Goal: Task Accomplishment & Management: Manage account settings

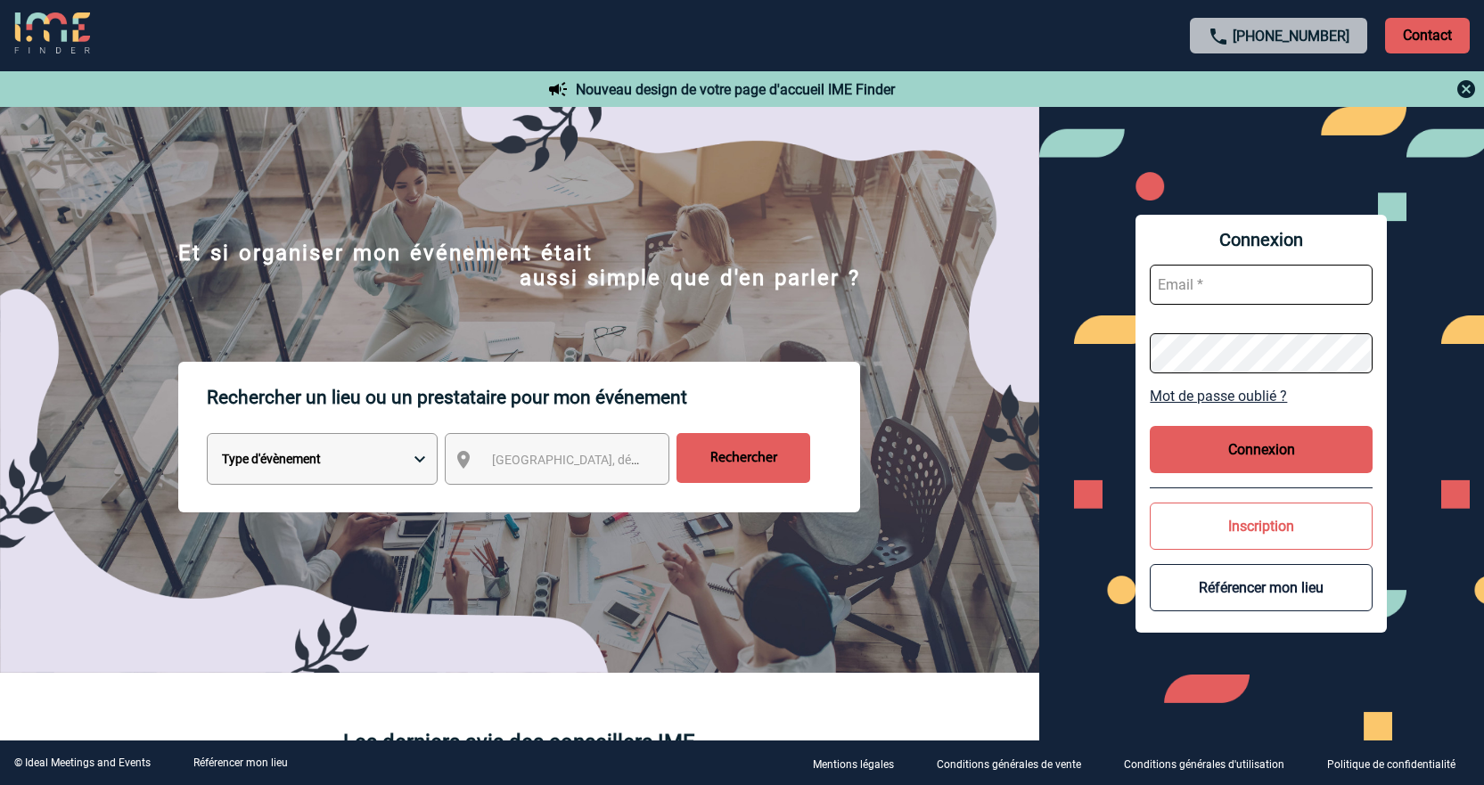
type input "jnetobogalho@ime-groupe.com"
click at [1268, 462] on button "Connexion" at bounding box center [1260, 449] width 223 height 47
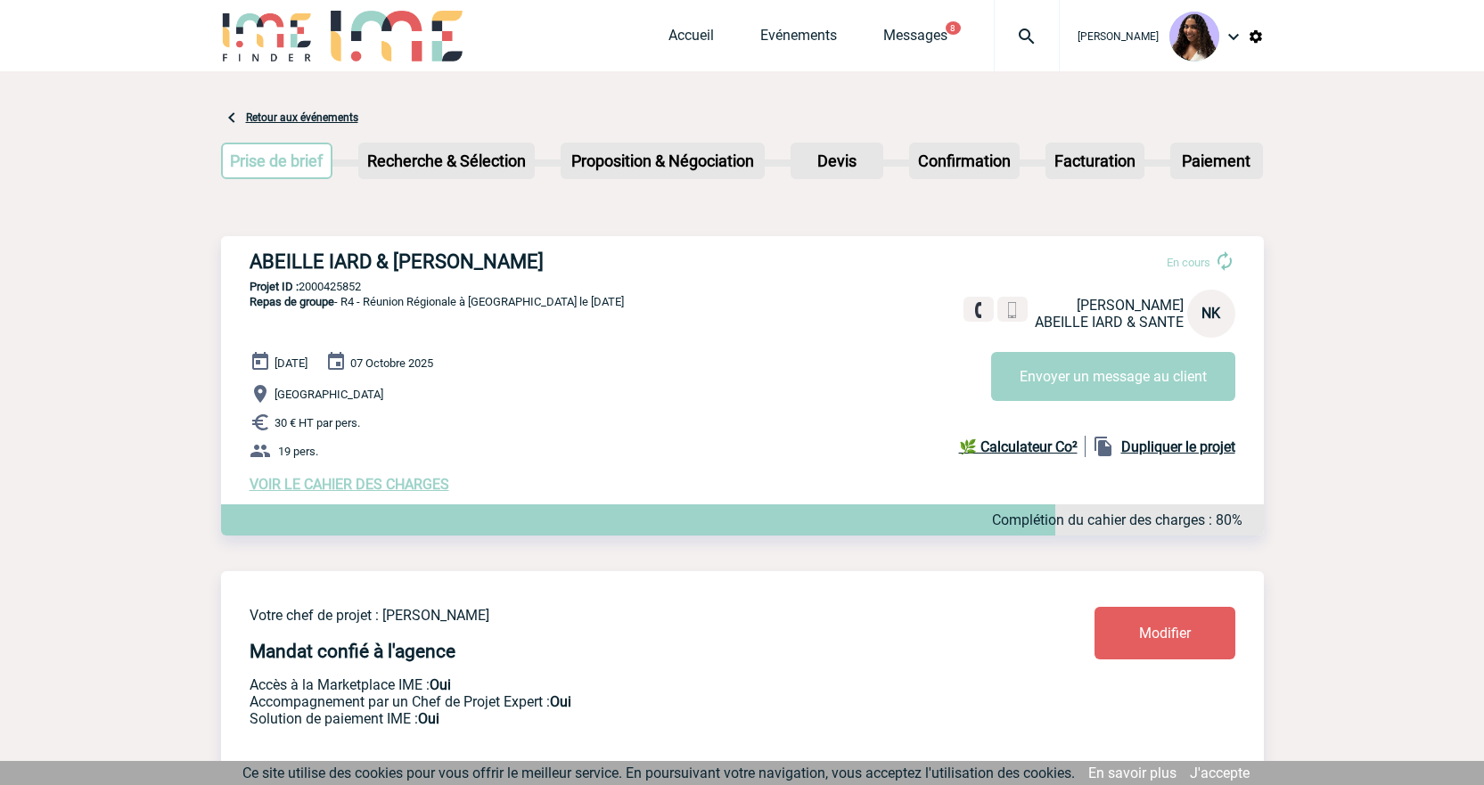
click at [403, 493] on span "VOIR LE CAHIER DES CHARGES" at bounding box center [349, 484] width 200 height 17
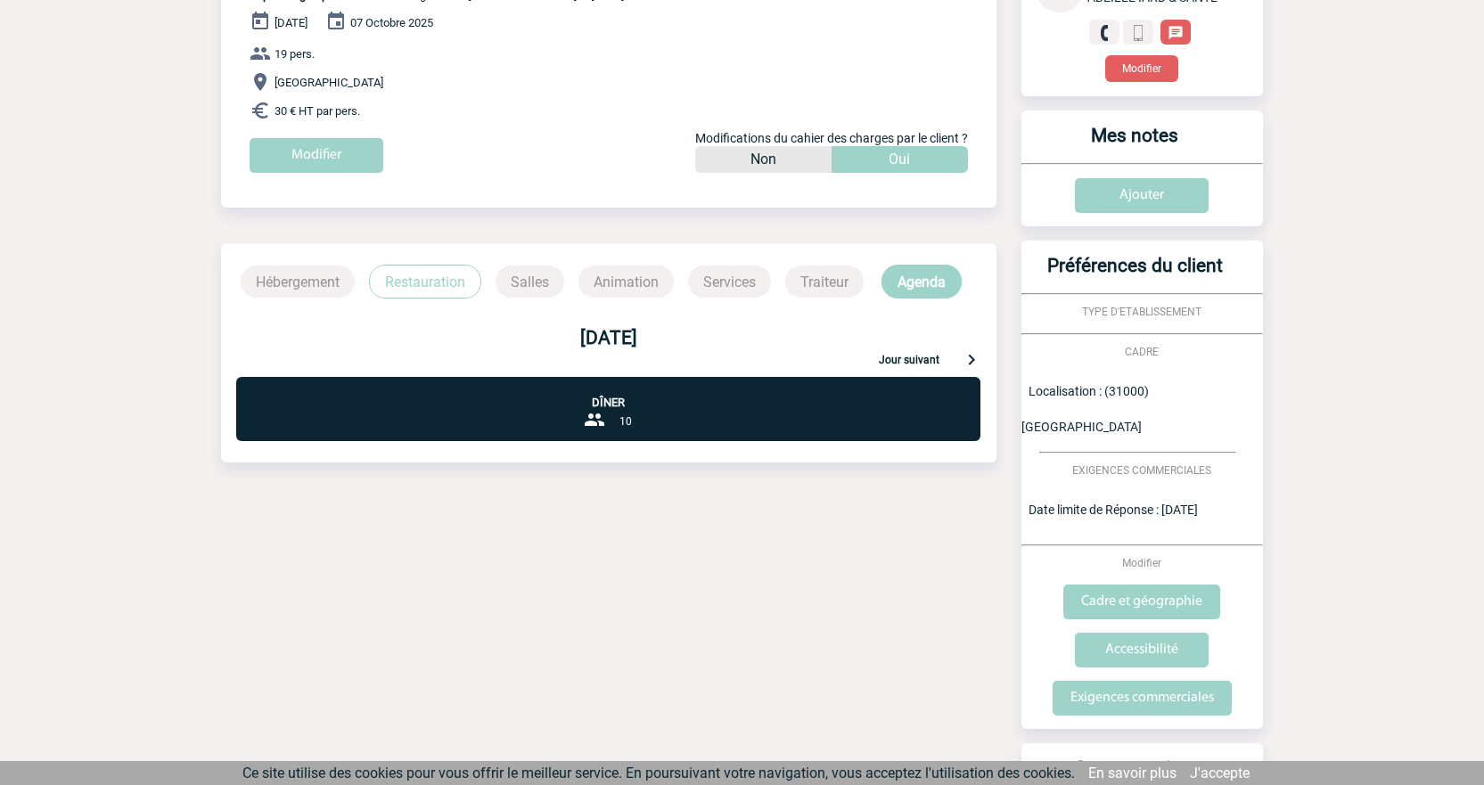
scroll to position [108, 0]
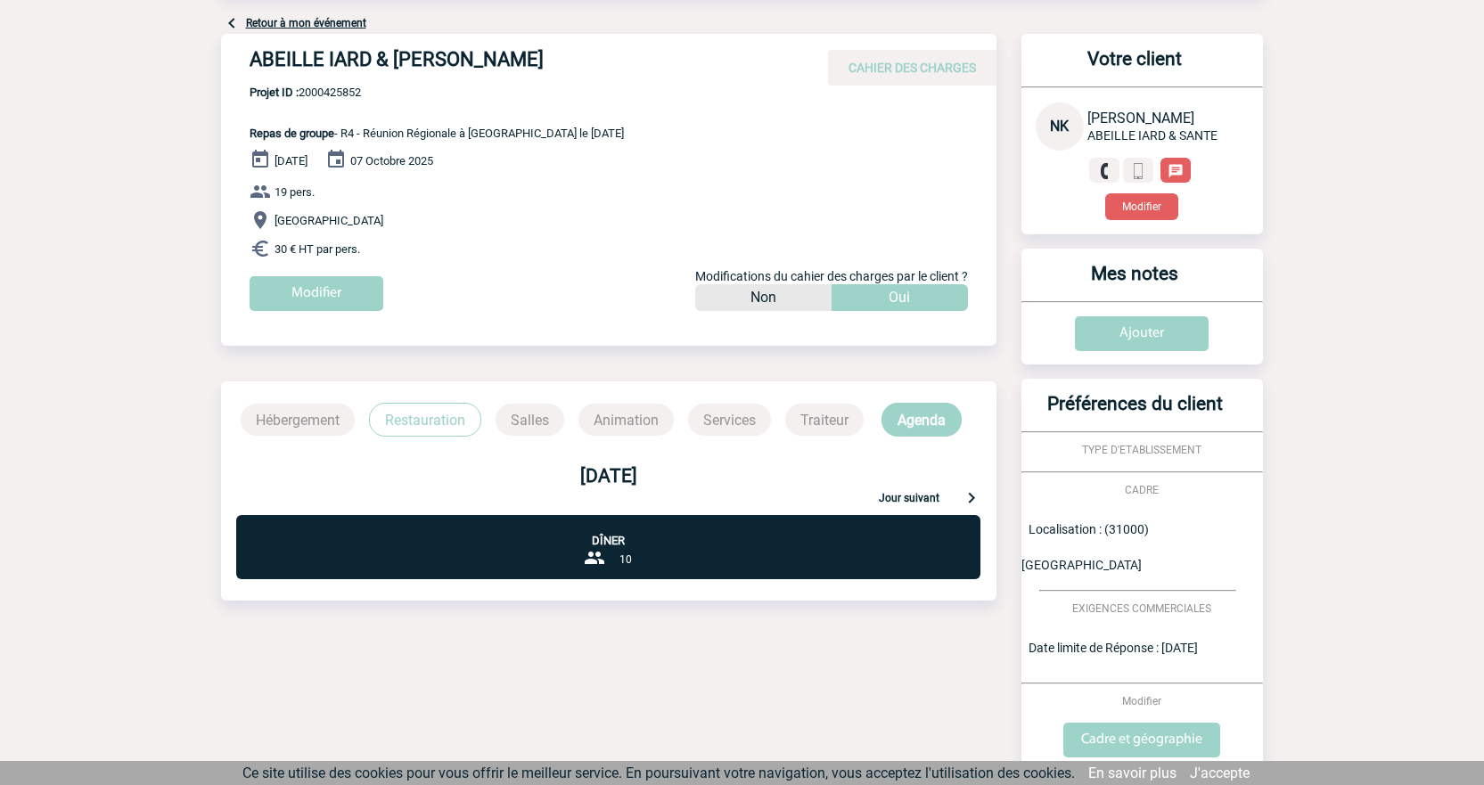
click at [394, 420] on p "Restauration" at bounding box center [425, 420] width 112 height 34
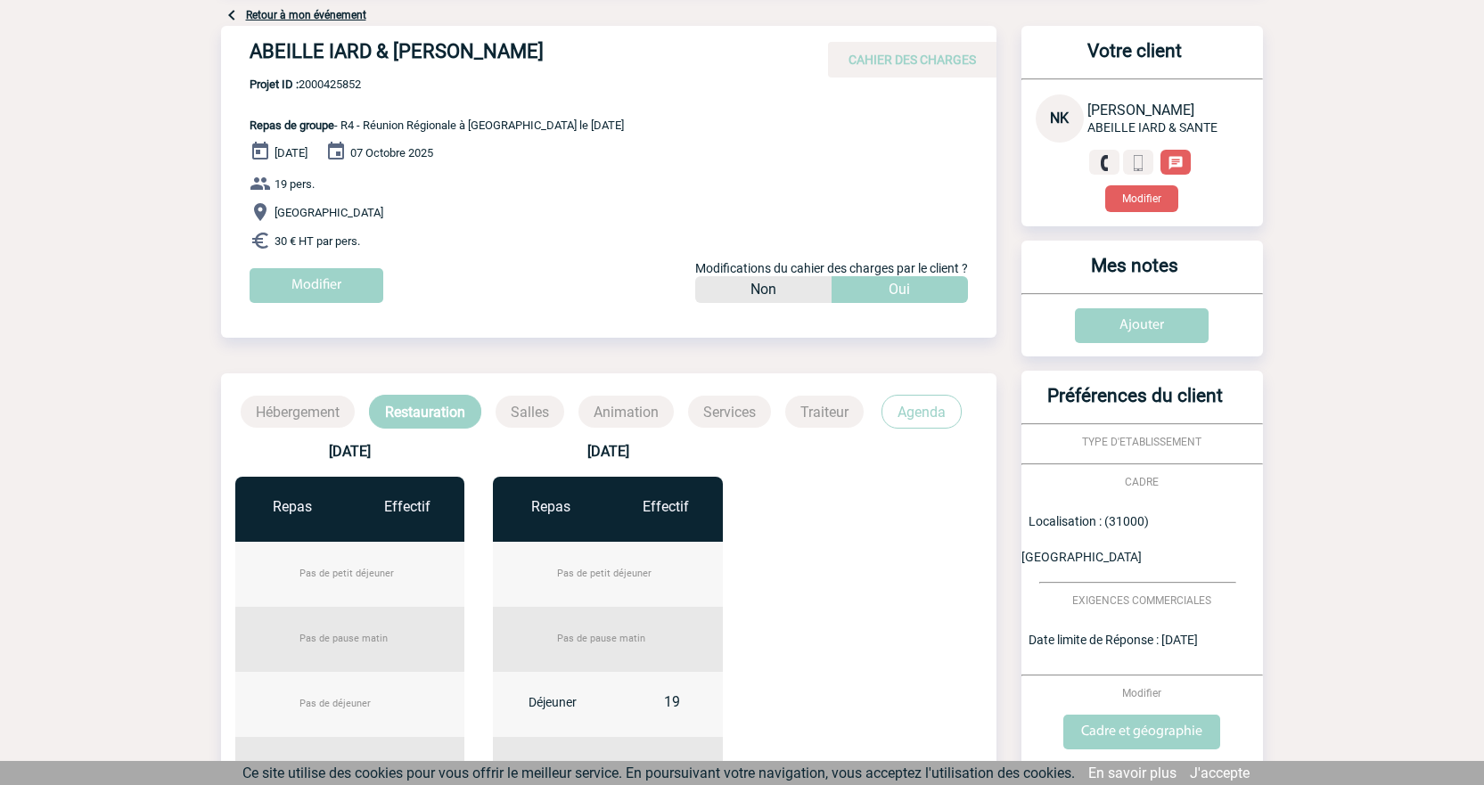
scroll to position [19, 0]
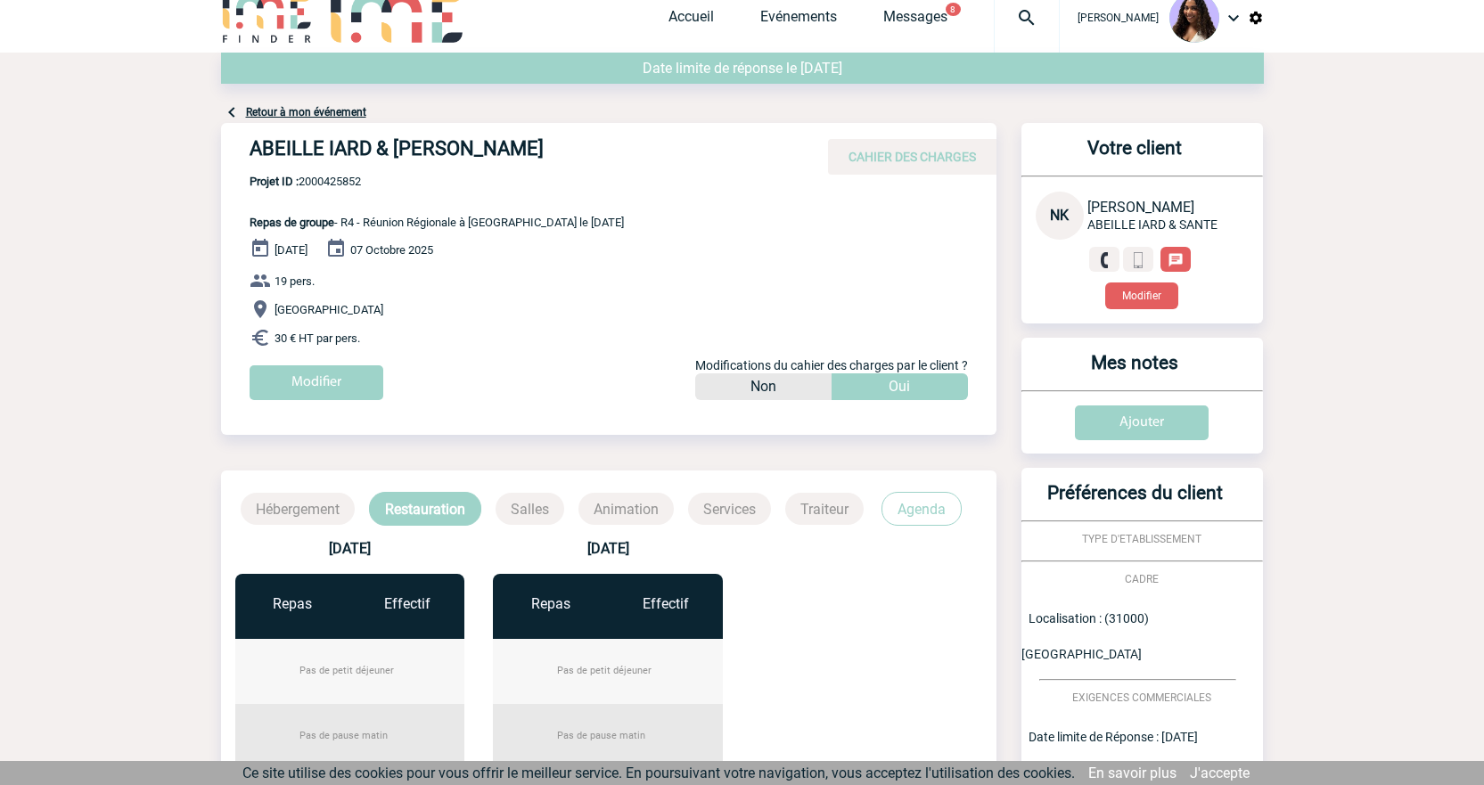
click at [308, 511] on p "Hébergement" at bounding box center [298, 509] width 114 height 32
click at [343, 111] on link "Retour à mon événement" at bounding box center [306, 112] width 120 height 12
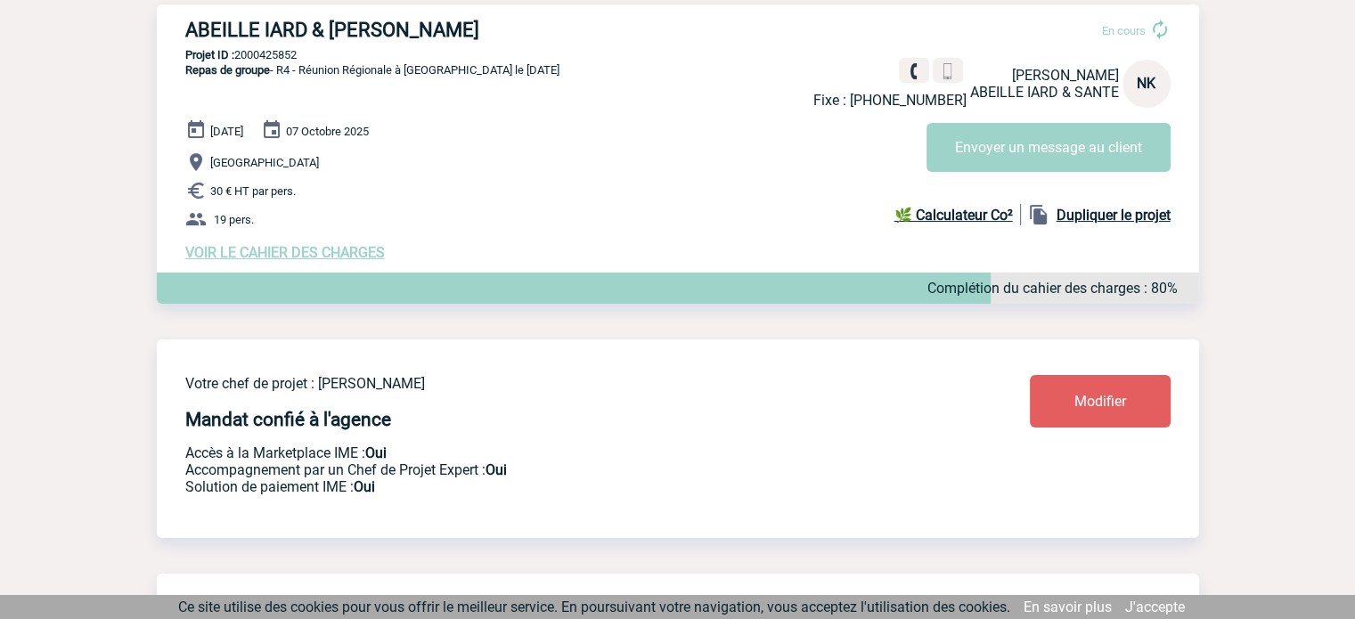
scroll to position [237, 0]
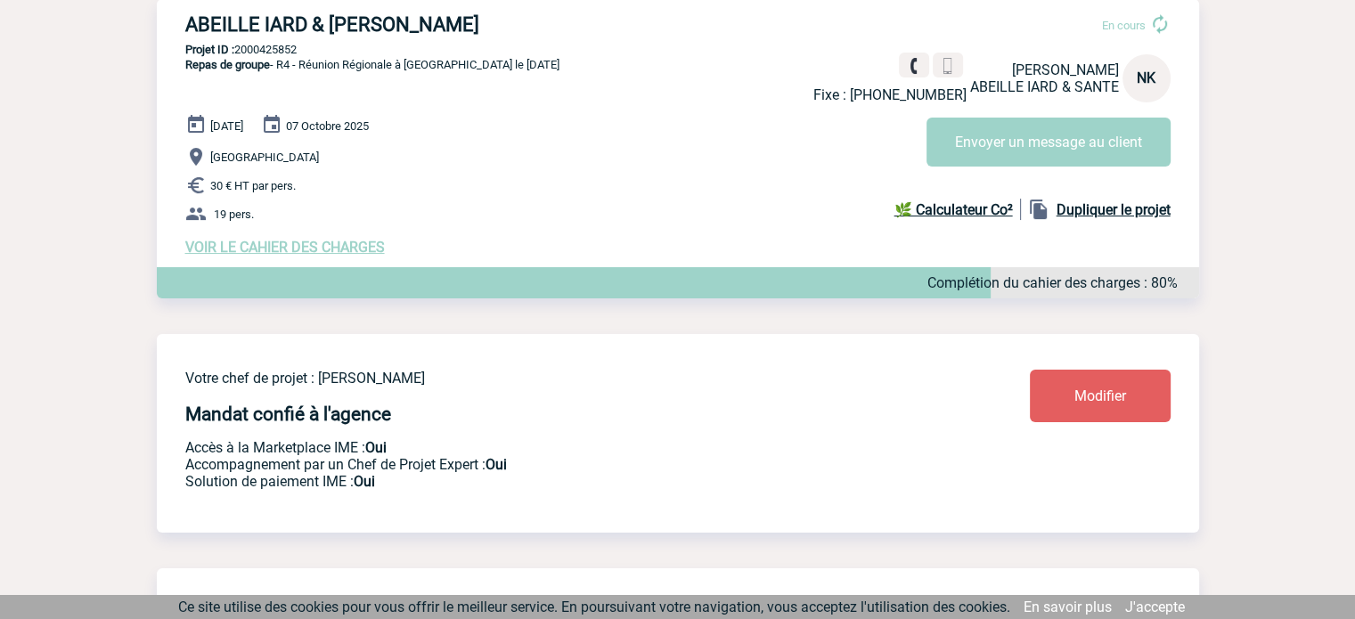
click at [342, 247] on span "VOIR LE CAHIER DES CHARGES" at bounding box center [285, 247] width 200 height 17
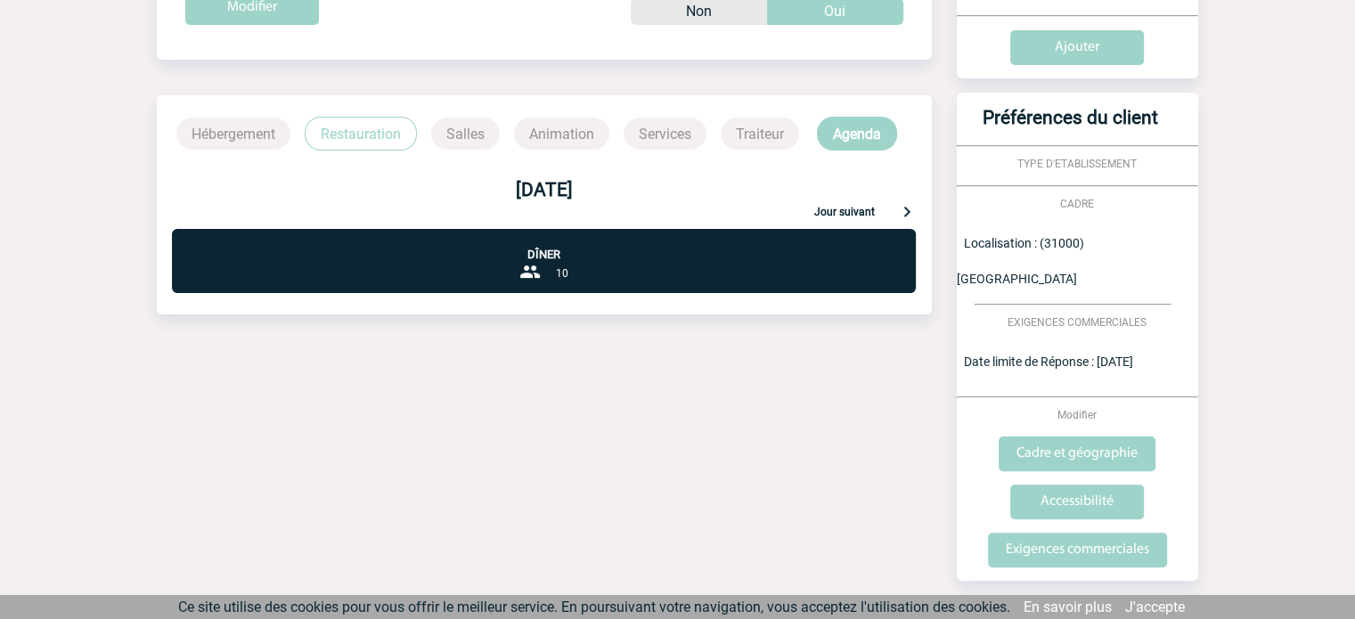
scroll to position [386, 0]
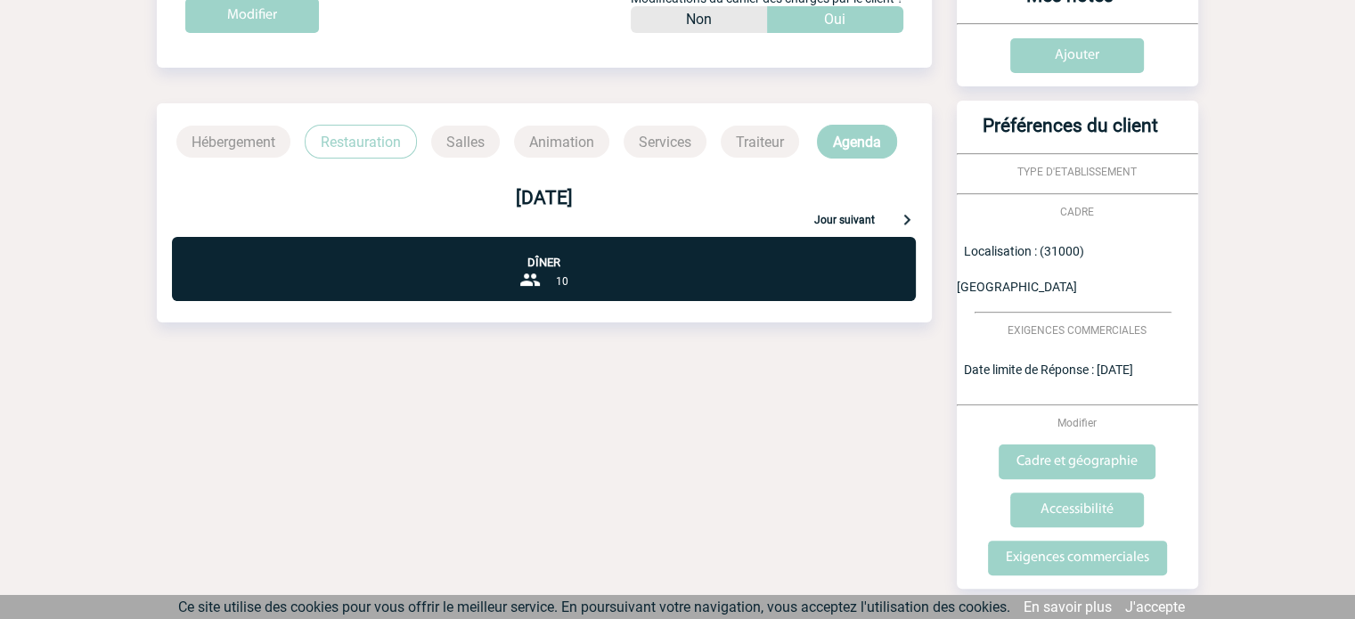
click at [363, 148] on p "Restauration" at bounding box center [361, 142] width 112 height 34
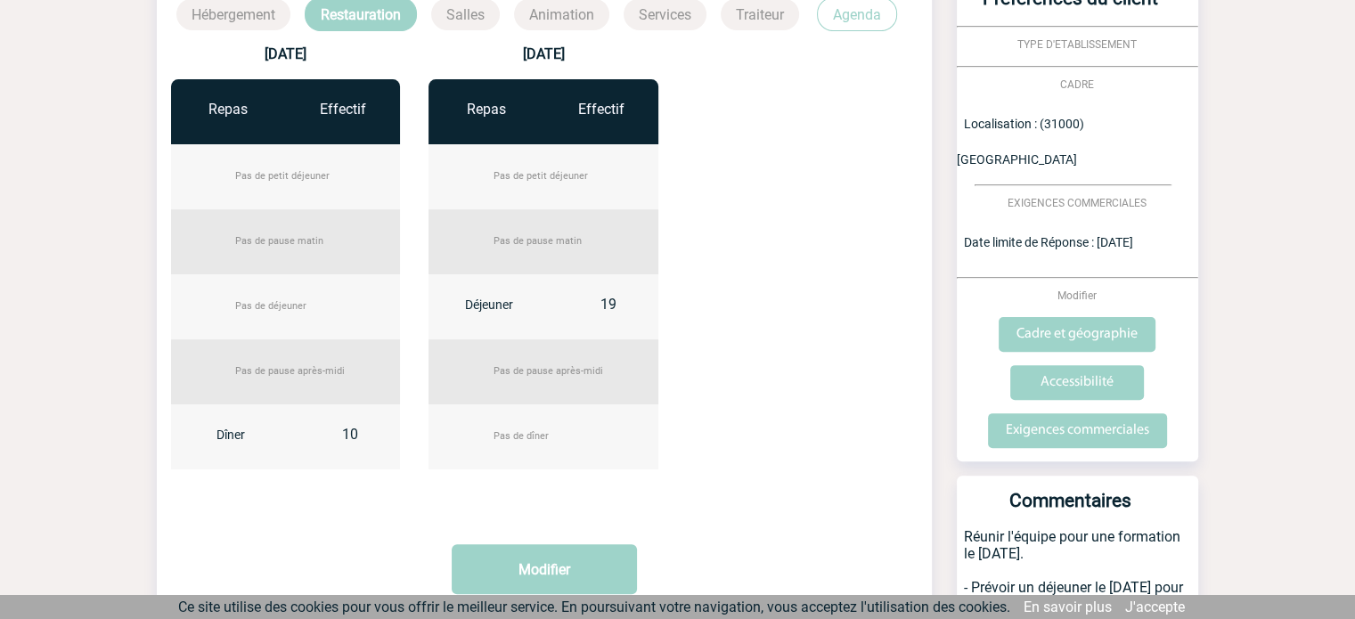
scroll to position [504, 0]
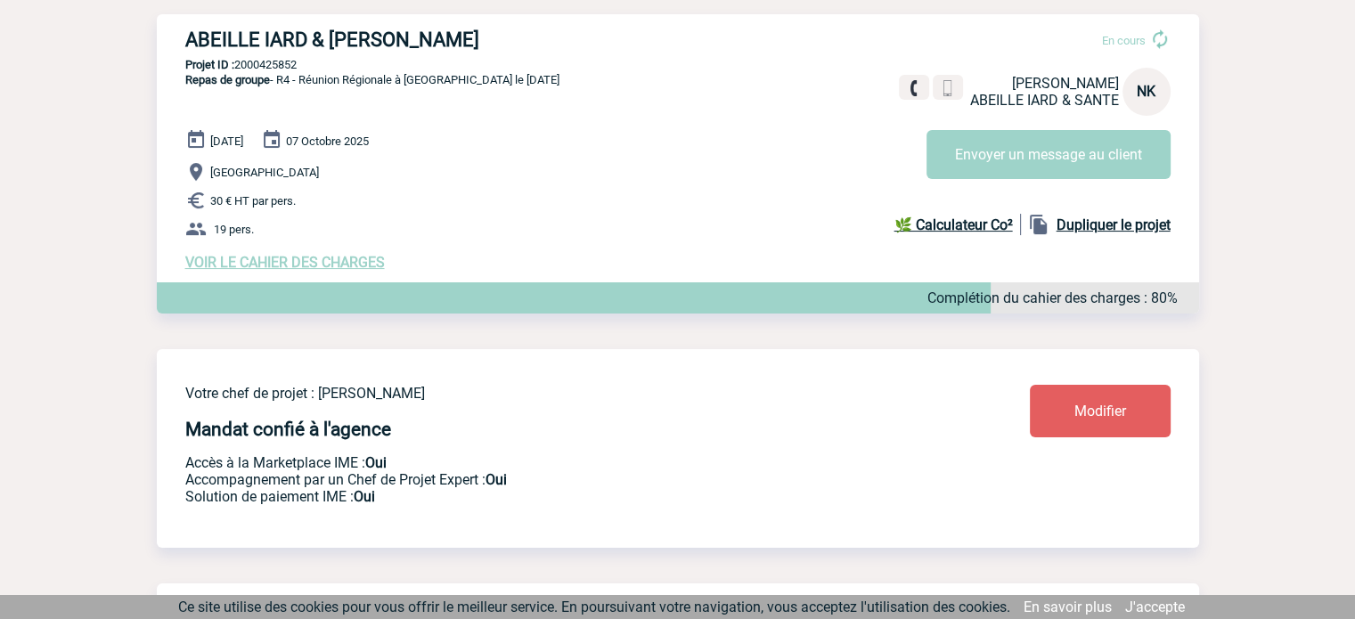
scroll to position [237, 0]
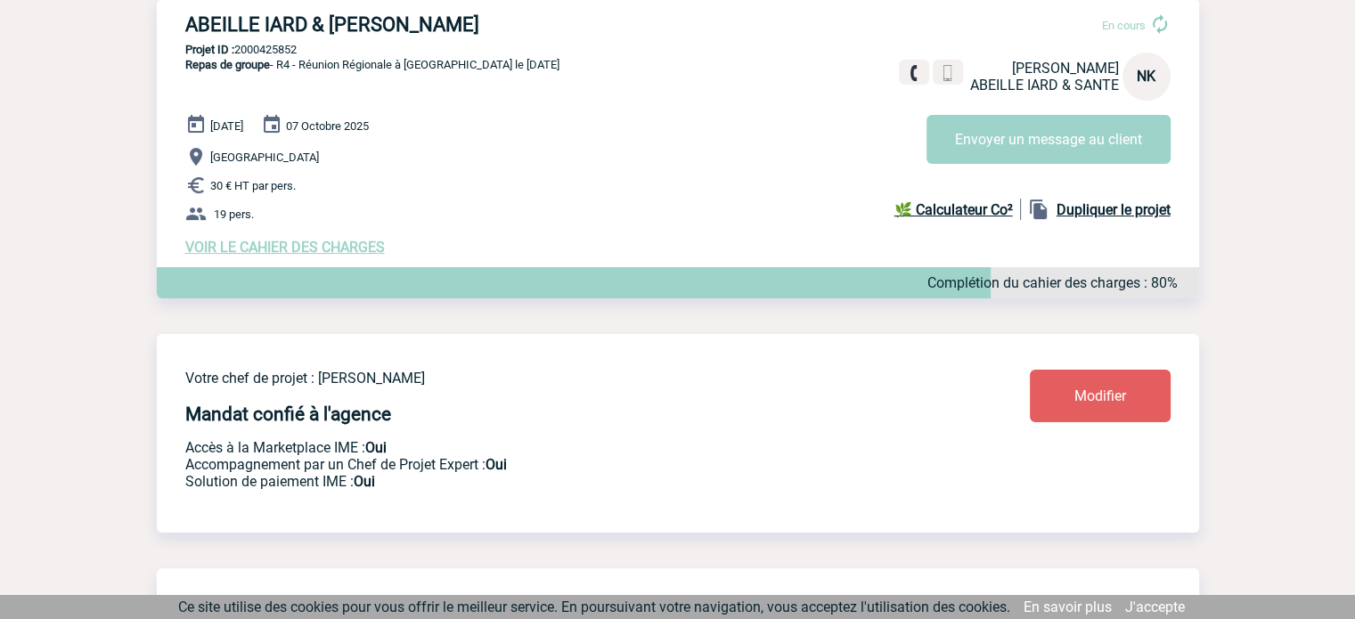
click at [314, 249] on span "VOIR LE CAHIER DES CHARGES" at bounding box center [285, 247] width 200 height 17
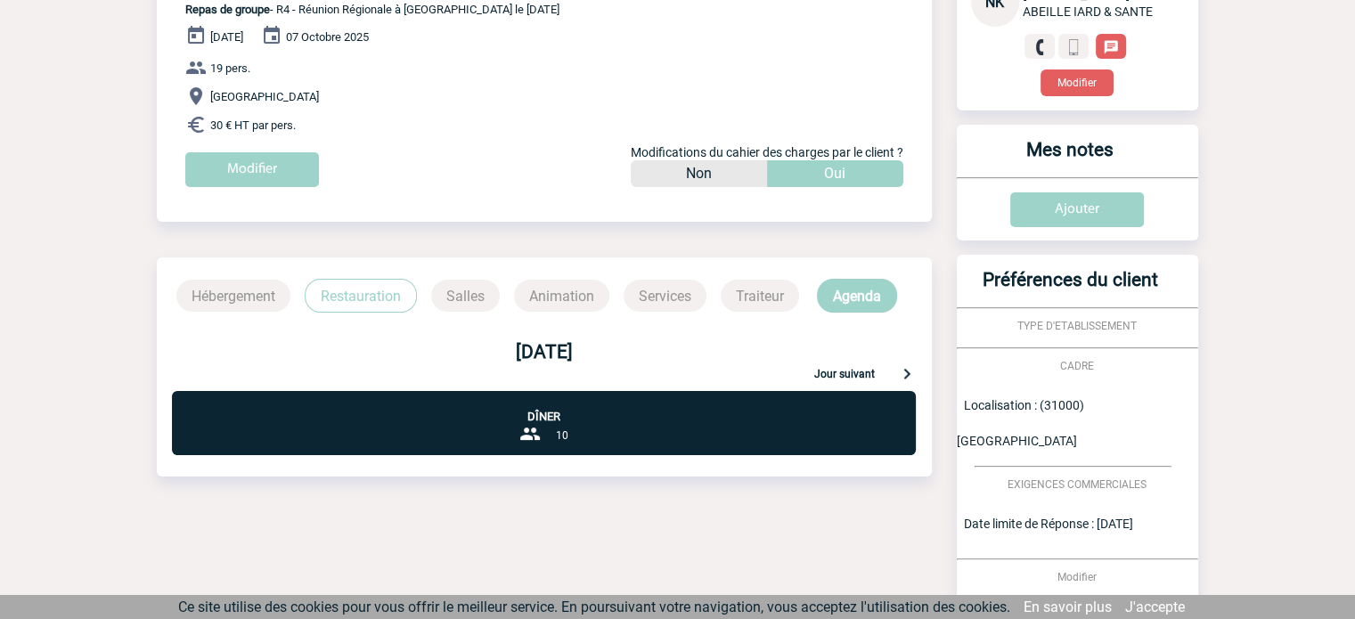
scroll to position [208, 0]
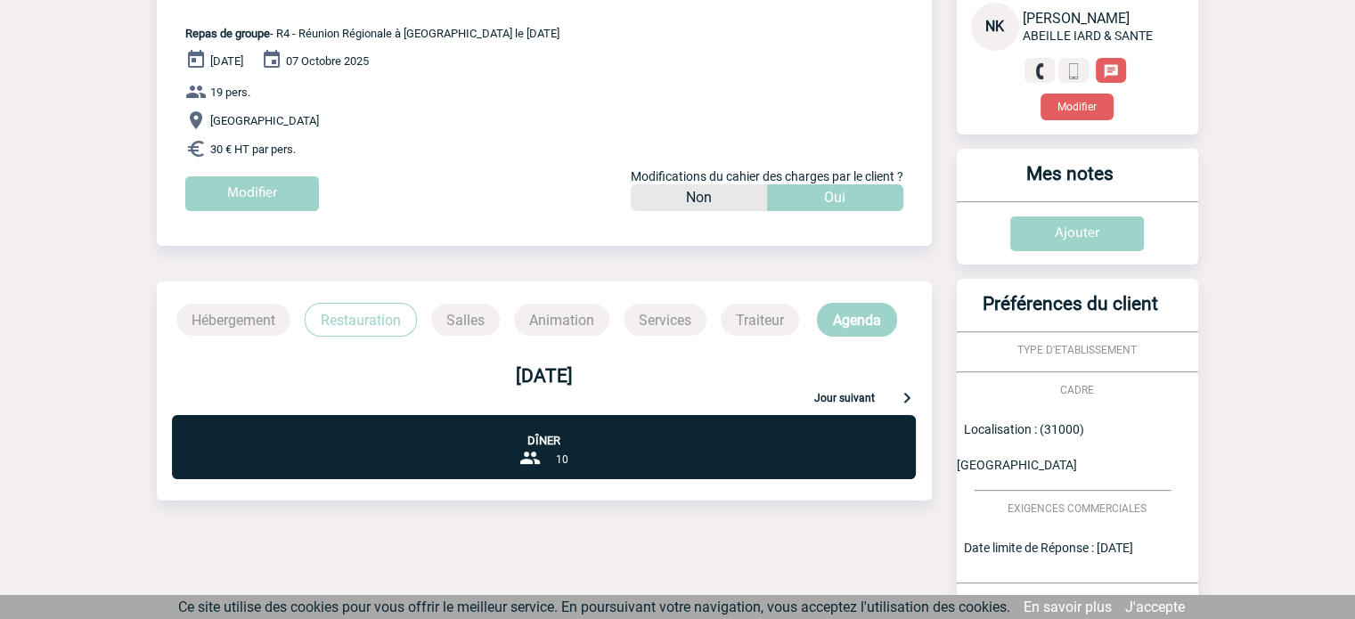
click at [376, 320] on p "Restauration" at bounding box center [361, 320] width 112 height 34
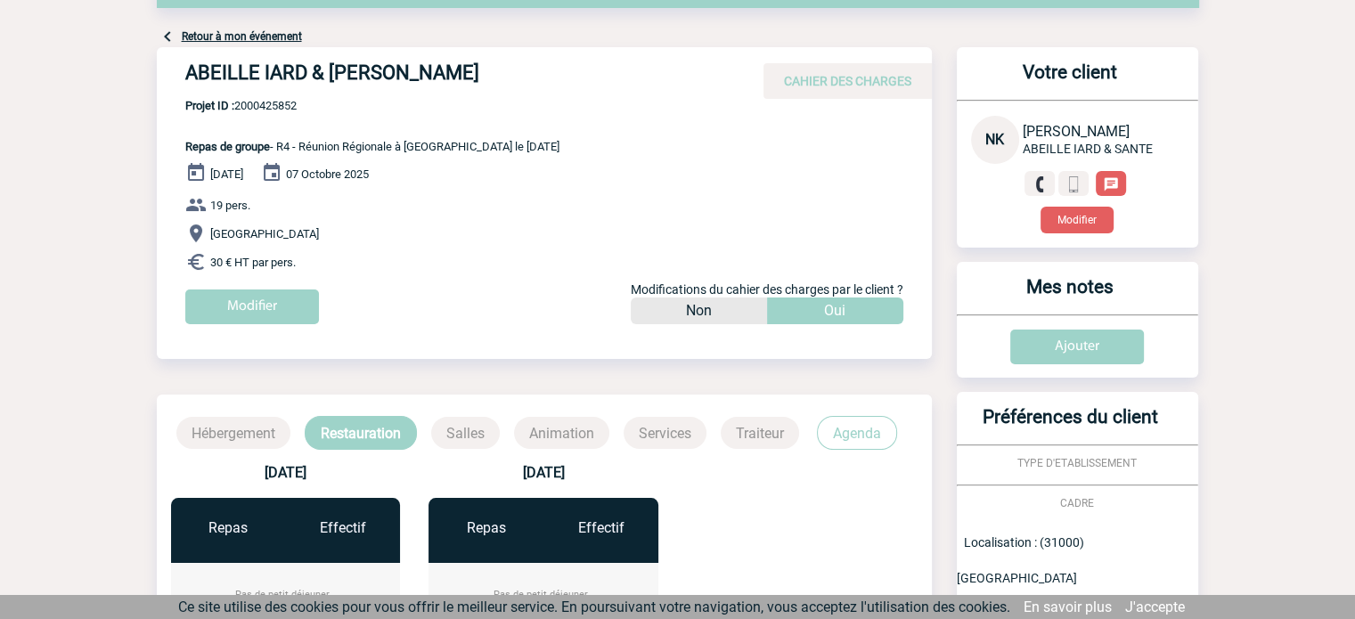
scroll to position [89, 0]
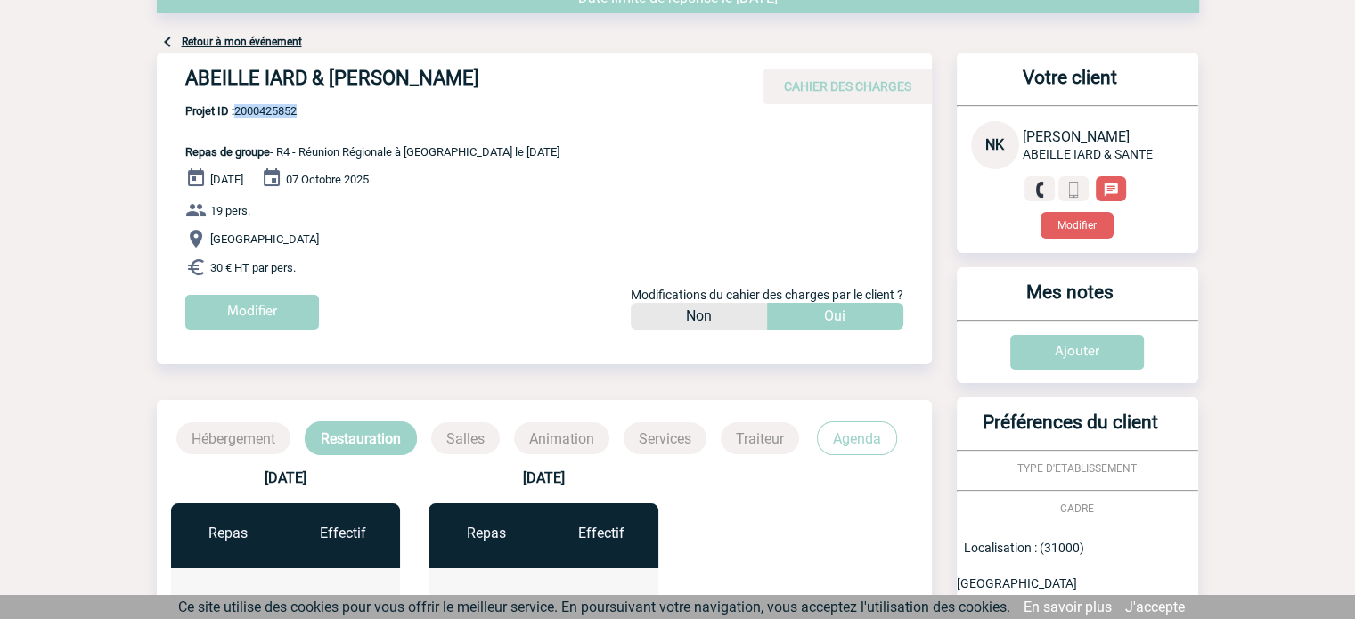
drag, startPoint x: 324, startPoint y: 121, endPoint x: 237, endPoint y: 113, distance: 87.7
click at [237, 113] on p "Projet ID : 2000425852 Repas de groupe - R4 - Réunion Régionale à [GEOGRAPHIC_D…" at bounding box center [358, 131] width 403 height 54
copy span "2000425852"
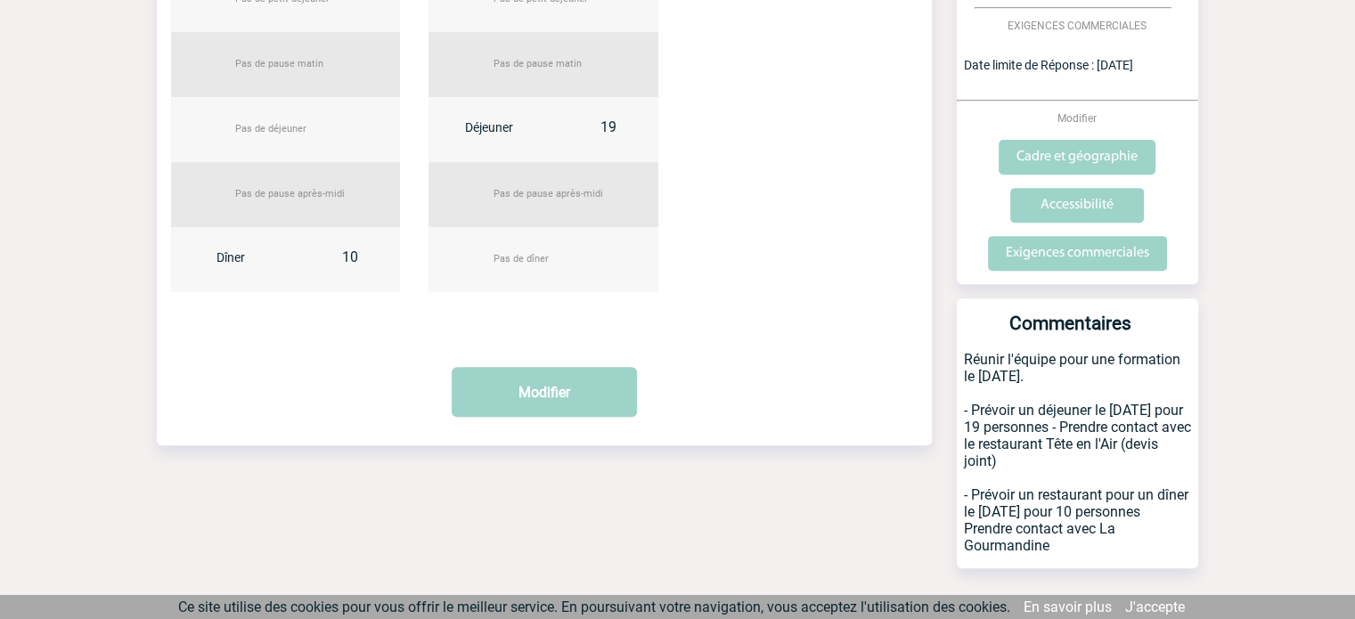
scroll to position [691, 0]
drag, startPoint x: 969, startPoint y: 459, endPoint x: 1179, endPoint y: 478, distance: 210.3
click at [1179, 478] on p "Réunir l'équipe pour une formation le [DATE]. - Prévoir un déjeuner le [DATE] p…" at bounding box center [1077, 458] width 241 height 217
copy p "Prévoir un restaurant pour un dîner le [DATE] pour 10 personnes"
click at [1125, 426] on p "Réunir l'équipe pour une formation le [DATE]. - Prévoir un déjeuner le [DATE] p…" at bounding box center [1077, 458] width 241 height 217
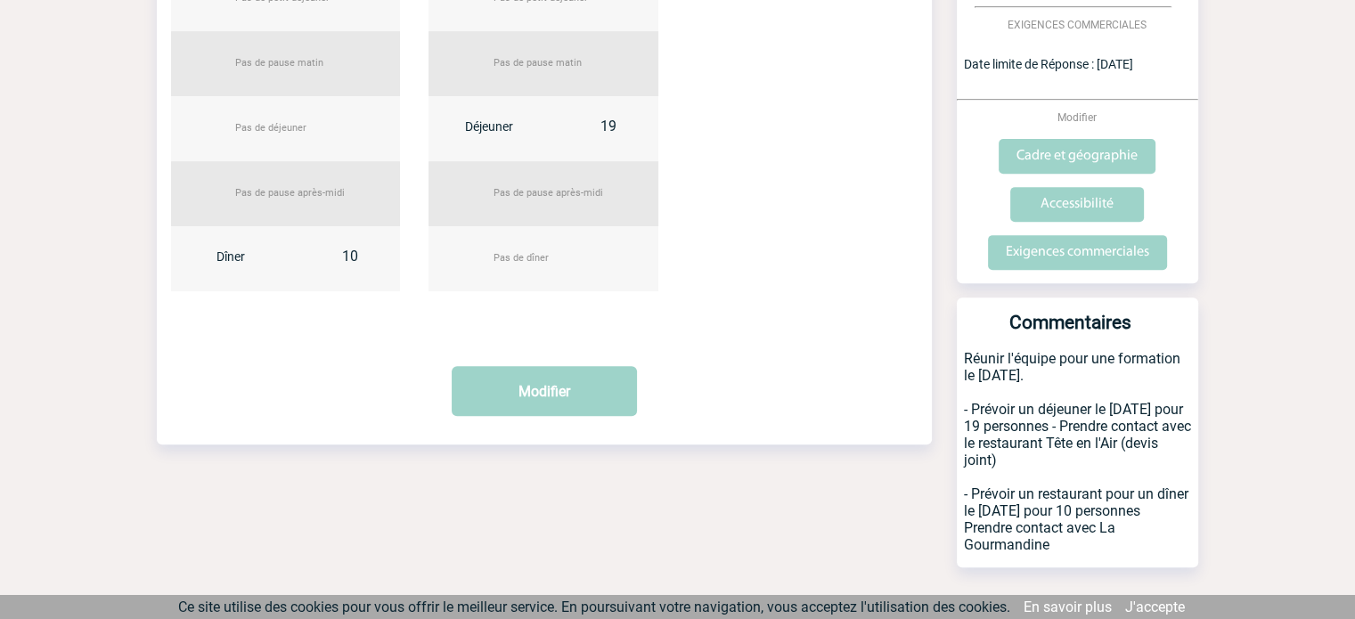
click at [1112, 425] on p "Réunir l'équipe pour une formation le [DATE]. - Prévoir un déjeuner le [DATE] p…" at bounding box center [1077, 458] width 241 height 217
drag, startPoint x: 1093, startPoint y: 429, endPoint x: 961, endPoint y: 373, distance: 143.3
click at [961, 373] on p "Réunir l'équipe pour une formation le [DATE]. - Prévoir un déjeuner le [DATE] p…" at bounding box center [1077, 458] width 241 height 217
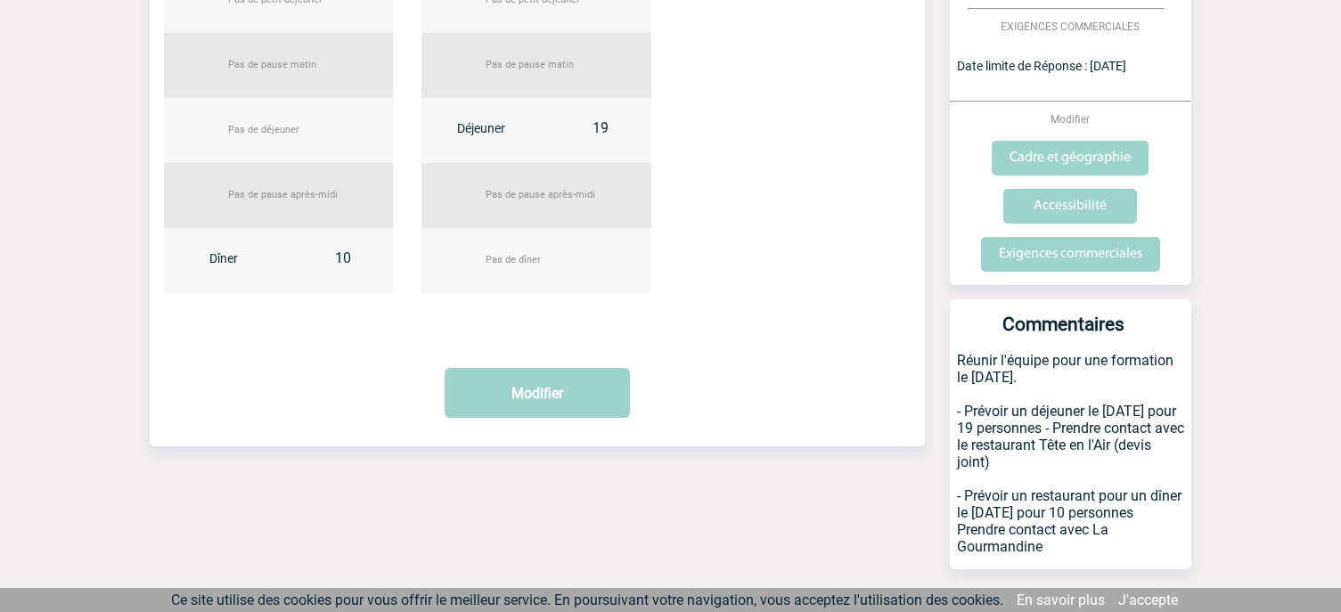
scroll to position [697, 0]
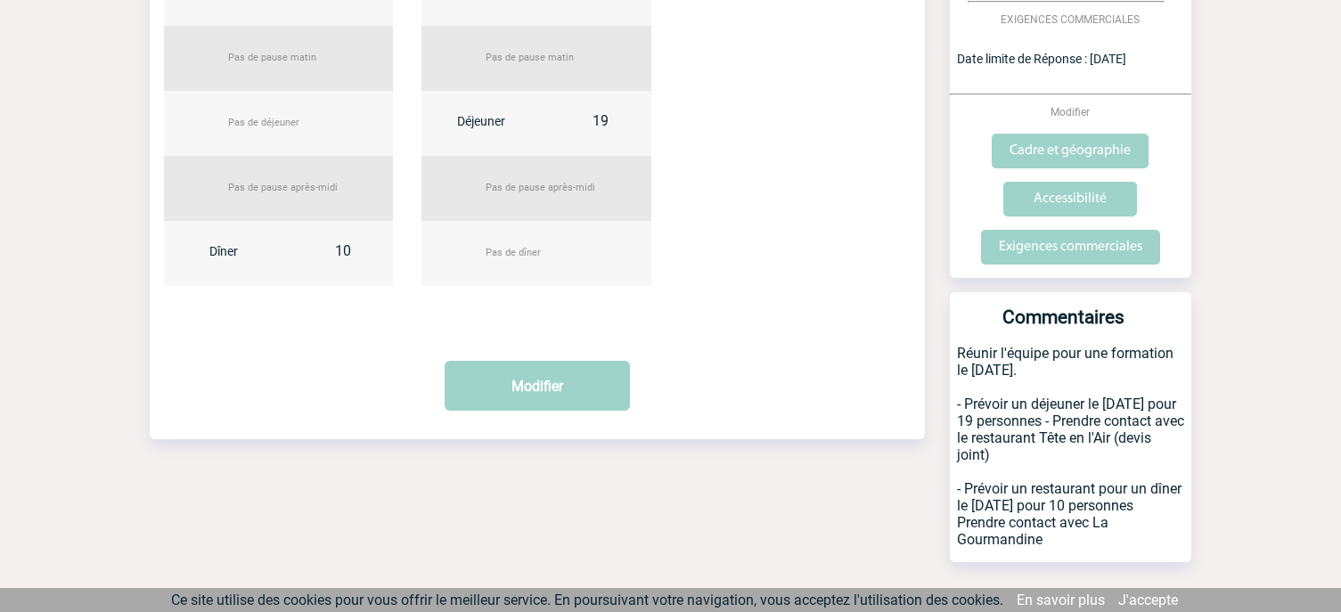
click at [1089, 404] on p "Réunir l'équipe pour une formation le [DATE]. - Prévoir un déjeuner le [DATE] p…" at bounding box center [1070, 453] width 241 height 217
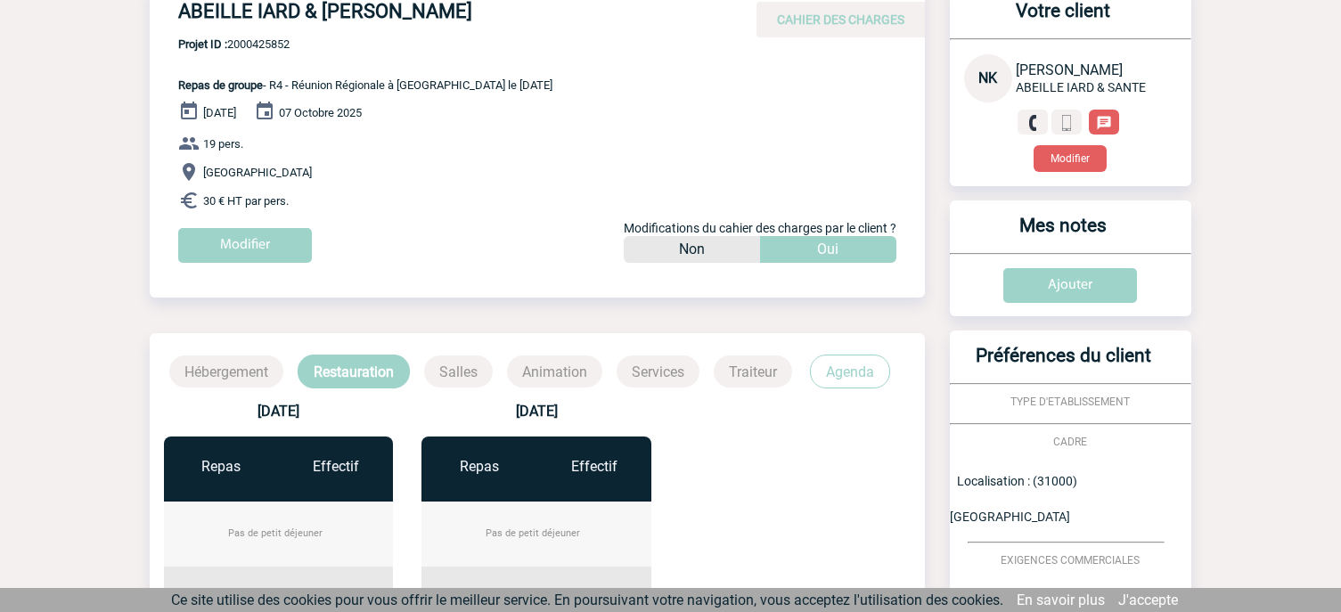
scroll to position [0, 0]
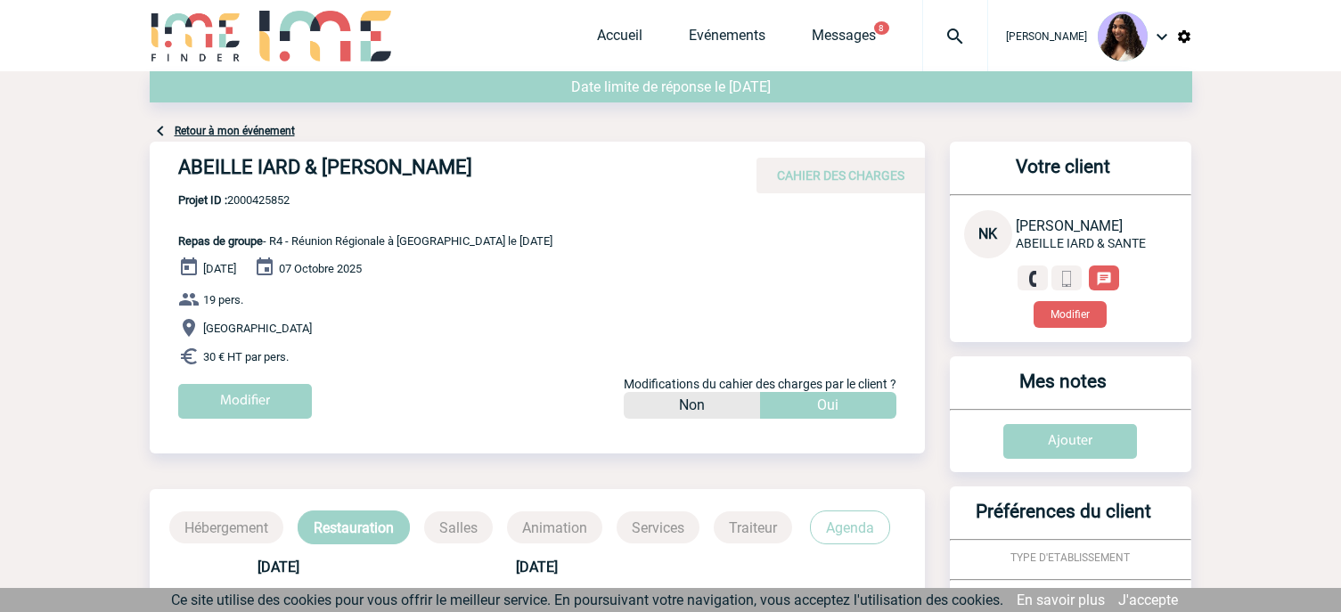
drag, startPoint x: 528, startPoint y: 171, endPoint x: 60, endPoint y: 163, distance: 468.7
click at [585, 190] on div "ABEILLE IARD & [PERSON_NAME] CAHIER DES CHARGES" at bounding box center [537, 168] width 775 height 52
drag, startPoint x: 523, startPoint y: 162, endPoint x: 184, endPoint y: 184, distance: 340.2
click at [184, 184] on h4 "ABEILLE IARD & [PERSON_NAME]" at bounding box center [445, 171] width 535 height 30
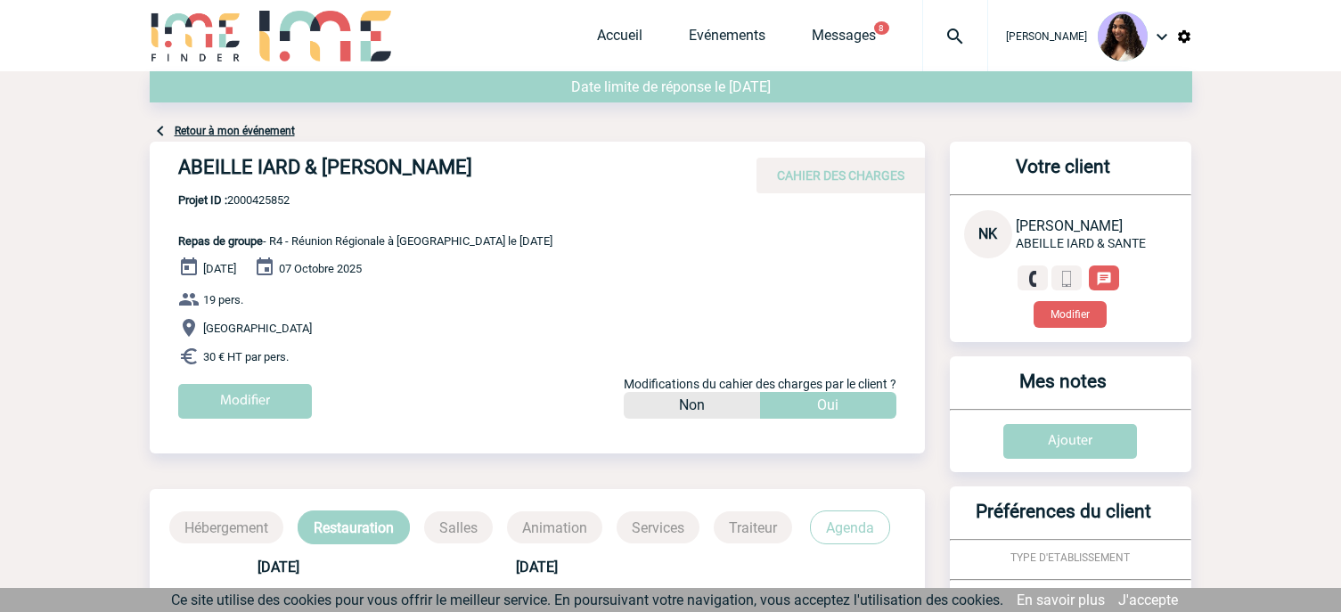
copy h4 "ABEILLE IARD & [PERSON_NAME]"
drag, startPoint x: 307, startPoint y: 199, endPoint x: 231, endPoint y: 203, distance: 76.8
click at [231, 203] on span "Projet ID : 2000425852" at bounding box center [365, 199] width 374 height 13
copy span "2000425852"
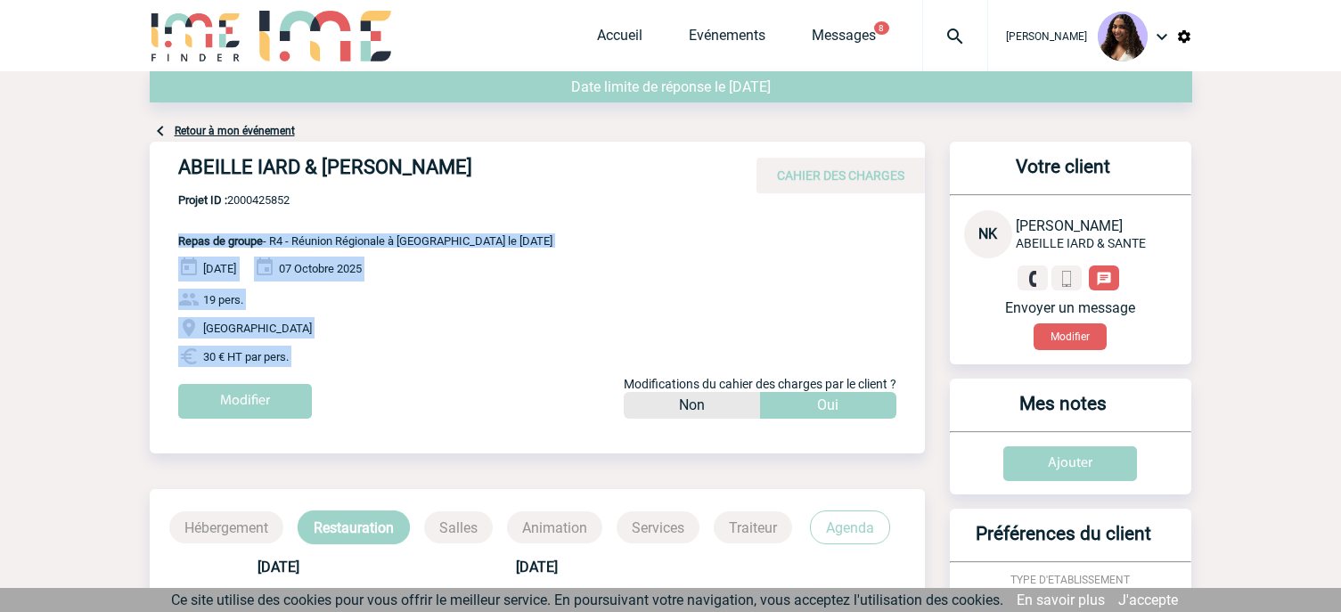
drag, startPoint x: 174, startPoint y: 240, endPoint x: 326, endPoint y: 369, distance: 199.8
click at [326, 369] on div "ABEILLE IARD & [PERSON_NAME] CAHIER DES CHARGES ABEILLE IARD & SANTE - [PERSON_…" at bounding box center [537, 287] width 775 height 290
copy div "Repas de groupe - R4 - Réunion Régionale à [GEOGRAPHIC_DATA] le [DATE] [DATE] […"
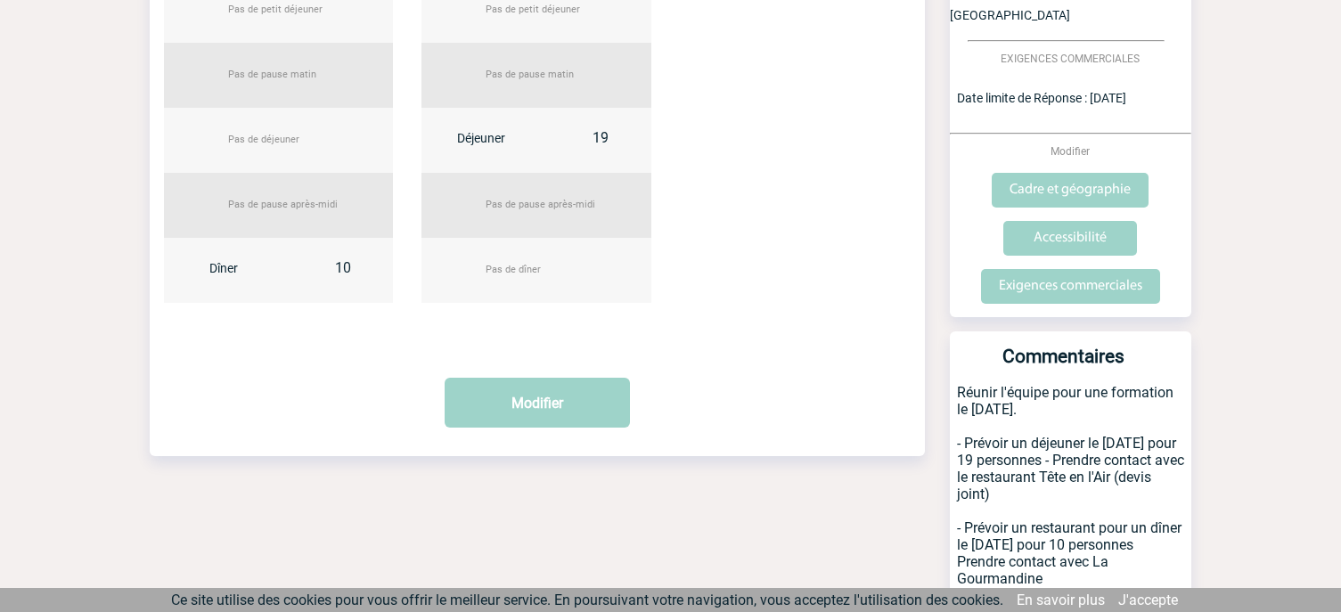
scroll to position [719, 0]
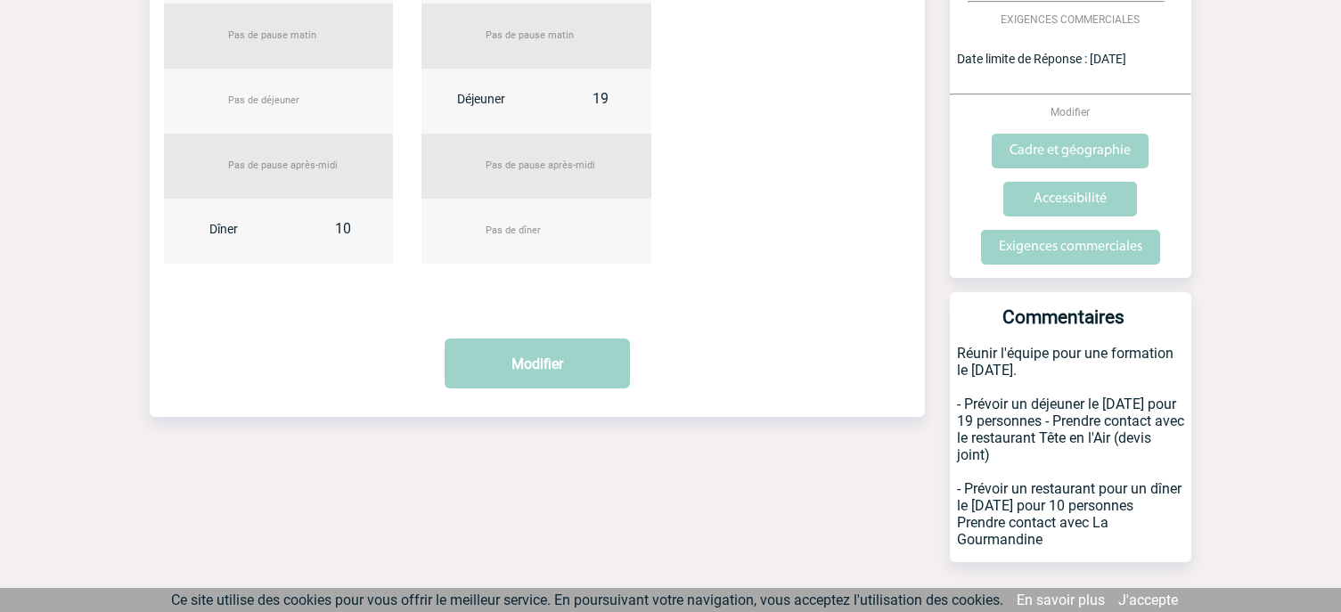
click at [961, 345] on p "Réunir l'équipe pour une formation le [DATE]. - Prévoir un déjeuner le [DATE] p…" at bounding box center [1070, 453] width 241 height 217
drag, startPoint x: 957, startPoint y: 312, endPoint x: 1080, endPoint y: 506, distance: 229.9
click at [1083, 506] on p "Réunir l'équipe pour une formation le [DATE]. - Prévoir un déjeuner le [DATE] p…" at bounding box center [1070, 453] width 241 height 217
copy p "Réunir l'équipe pour une formation le [DATE]. - Prévoir un déjeuner le [DATE] p…"
